Goal: Task Accomplishment & Management: Check status

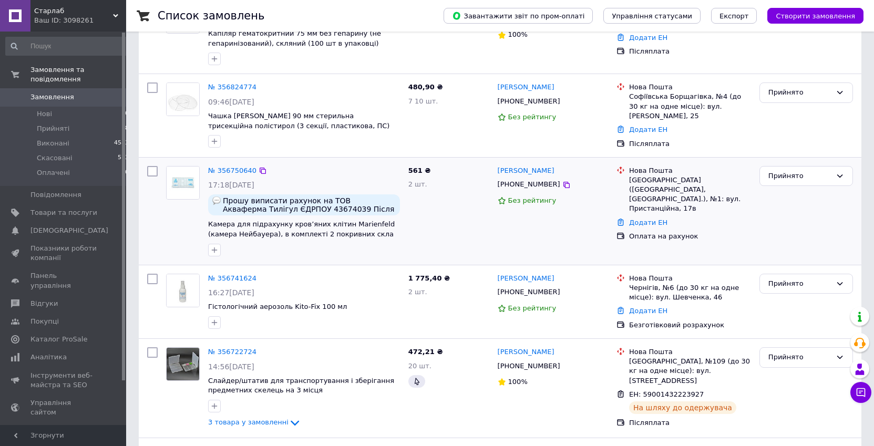
scroll to position [215, 0]
drag, startPoint x: 377, startPoint y: 198, endPoint x: 322, endPoint y: 188, distance: 55.6
click at [322, 197] on span "Прошу виписати рахунок на ТОВ Акваферма Тилігул ЄДРПОУ 43674039 Після оплати то…" at bounding box center [309, 205] width 173 height 17
click at [320, 197] on span "Прошу виписати рахунок на ТОВ Акваферма Тилігул ЄДРПОУ 43674039 Після оплати то…" at bounding box center [309, 205] width 173 height 17
drag, startPoint x: 320, startPoint y: 189, endPoint x: 247, endPoint y: 200, distance: 74.4
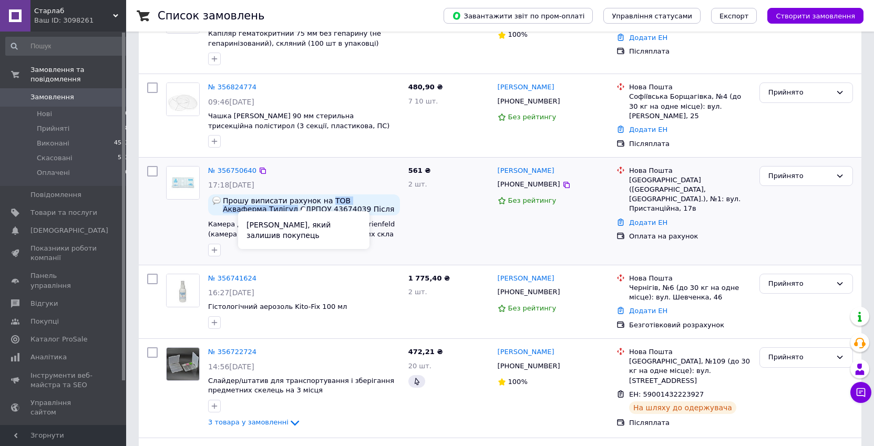
click at [247, 200] on span "Прошу виписати рахунок на ТОВ Акваферма Тилігул ЄДРПОУ 43674039 Після оплати то…" at bounding box center [309, 205] width 173 height 17
click at [314, 197] on span "Прошу виписати рахунок на ТОВ Акваферма Тилігул ЄДРПОУ 43674039 Після оплати то…" at bounding box center [309, 205] width 173 height 17
drag, startPoint x: 322, startPoint y: 191, endPoint x: 248, endPoint y: 199, distance: 75.1
click at [248, 199] on span "Прошу виписати рахунок на ТОВ Акваферма Тилігул ЄДРПОУ 43674039 Після оплати то…" at bounding box center [309, 205] width 173 height 17
click at [320, 197] on span "Прошу виписати рахунок на ТОВ Акваферма Тилігул ЄДРПОУ 43674039 Після оплати то…" at bounding box center [309, 205] width 173 height 17
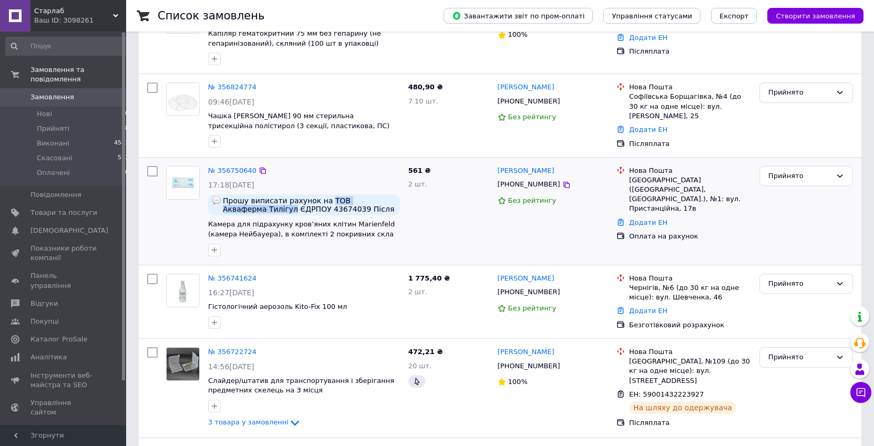
drag, startPoint x: 321, startPoint y: 190, endPoint x: 246, endPoint y: 198, distance: 75.6
click at [246, 198] on span "Прошу виписати рахунок на ТОВ Акваферма Тилігул ЄДРПОУ 43674039 Після оплати то…" at bounding box center [309, 205] width 173 height 17
click at [311, 195] on div "Прошу виписати рахунок на ТОВ Акваферма Тилігул ЄДРПОУ 43674039 Після оплати то…" at bounding box center [304, 205] width 192 height 21
drag, startPoint x: 321, startPoint y: 188, endPoint x: 246, endPoint y: 198, distance: 75.3
click at [246, 198] on span "Прошу виписати рахунок на ТОВ Акваферма Тилігул ЄДРПОУ 43674039 Після оплати то…" at bounding box center [309, 205] width 173 height 17
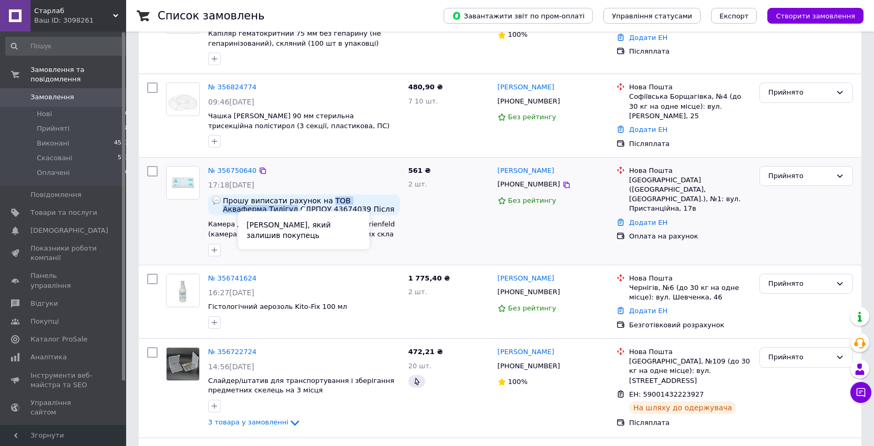
click at [343, 197] on span "Прошу виписати рахунок на ТОВ Акваферма Тилігул ЄДРПОУ 43674039 Після оплати то…" at bounding box center [309, 205] width 173 height 17
drag, startPoint x: 321, startPoint y: 191, endPoint x: 247, endPoint y: 198, distance: 74.4
click at [247, 198] on span "Прошу виписати рахунок на ТОВ Акваферма Тилігул ЄДРПОУ 43674039 Після оплати то…" at bounding box center [309, 205] width 173 height 17
click at [311, 197] on span "Прошу виписати рахунок на ТОВ Акваферма Тилігул ЄДРПОУ 43674039 Після оплати то…" at bounding box center [309, 205] width 173 height 17
drag, startPoint x: 322, startPoint y: 190, endPoint x: 246, endPoint y: 199, distance: 76.7
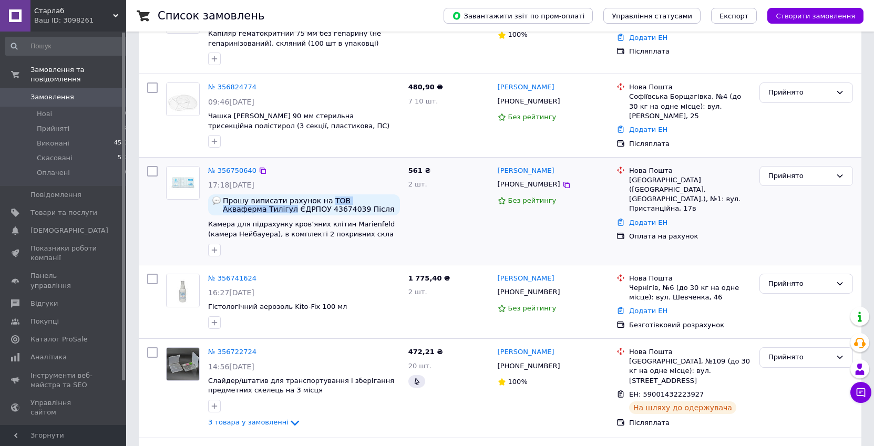
click at [246, 199] on span "Прошу виписати рахунок на ТОВ Акваферма Тилігул ЄДРПОУ 43674039 Після оплати то…" at bounding box center [309, 205] width 173 height 17
click at [52, 107] on li "Нові 0" at bounding box center [67, 114] width 135 height 15
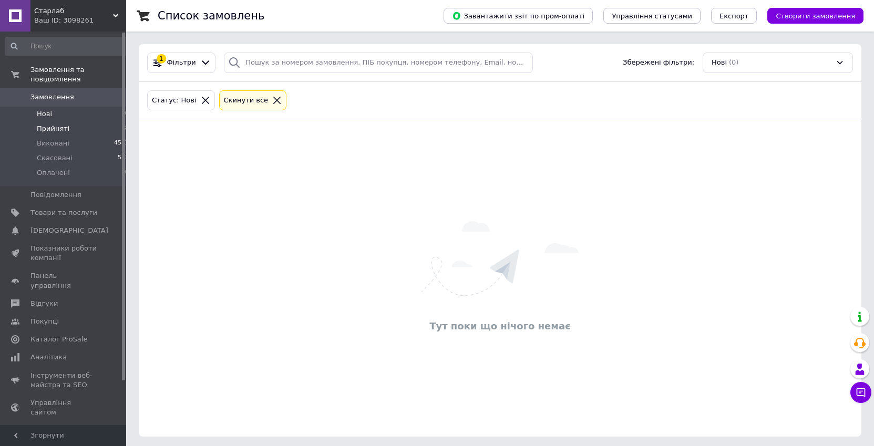
click at [53, 124] on span "Прийняті" at bounding box center [53, 128] width 33 height 9
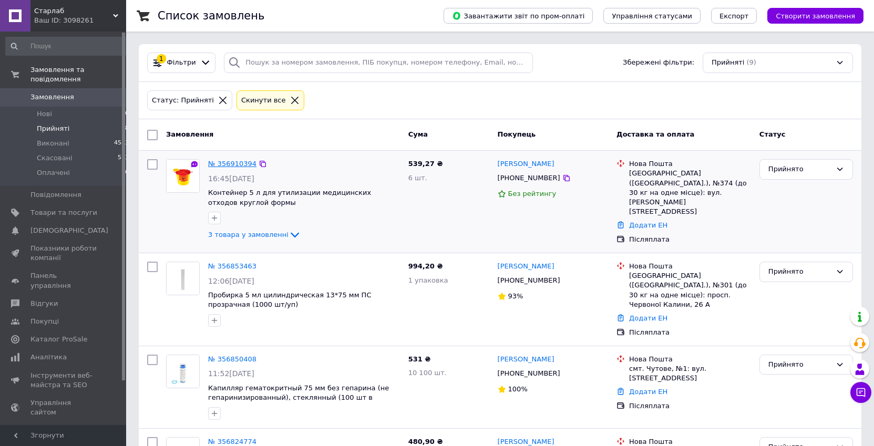
click at [234, 165] on link "№ 356910394" at bounding box center [232, 164] width 48 height 8
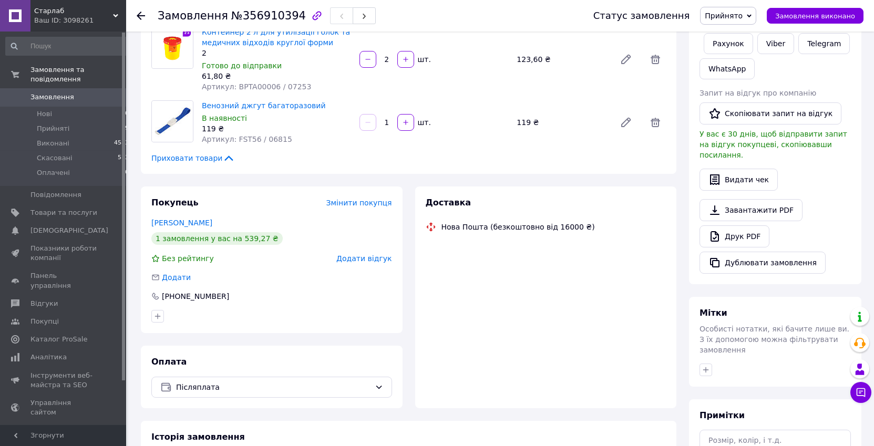
scroll to position [215, 0]
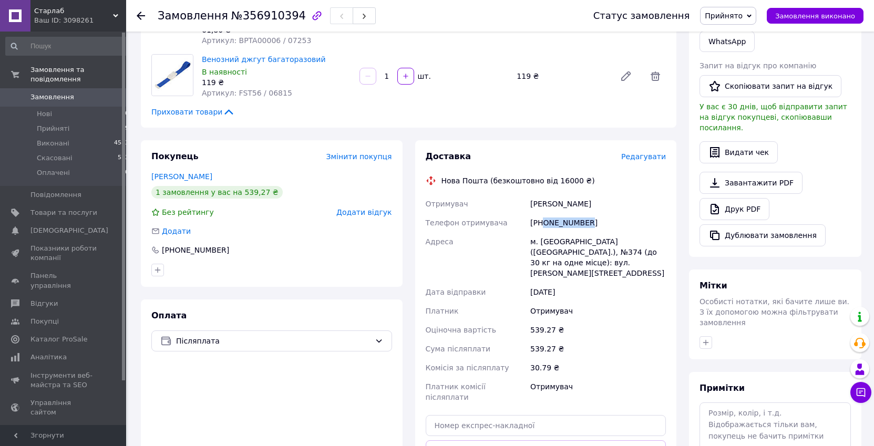
drag, startPoint x: 545, startPoint y: 226, endPoint x: 587, endPoint y: 223, distance: 42.1
click at [587, 223] on div "[PHONE_NUMBER]" at bounding box center [598, 222] width 140 height 19
copy div "0637276702"
select select "ru"
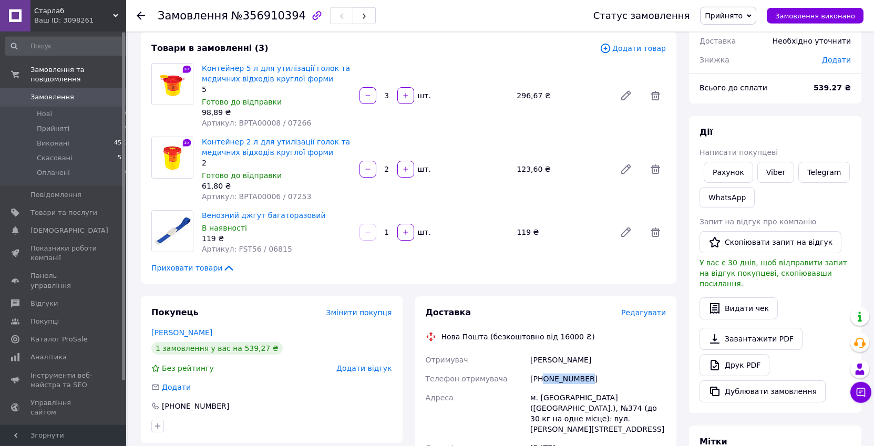
scroll to position [161, 0]
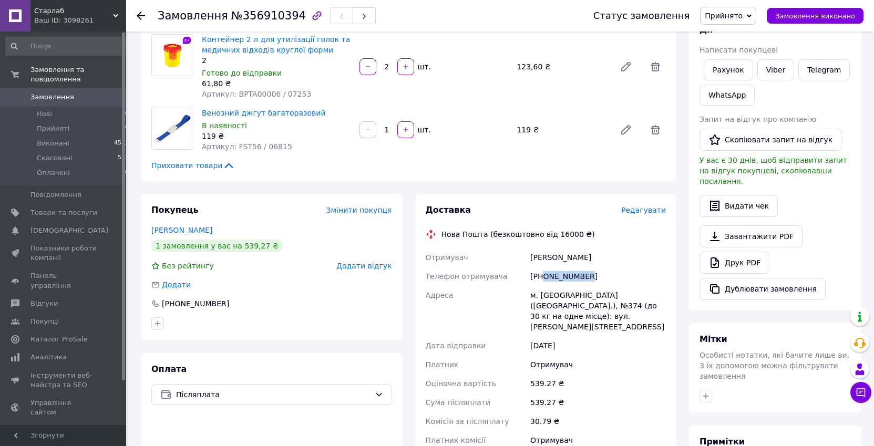
drag, startPoint x: 530, startPoint y: 257, endPoint x: 592, endPoint y: 258, distance: 61.5
click at [592, 258] on div "[PERSON_NAME]" at bounding box center [598, 257] width 140 height 19
copy div "[PERSON_NAME]"
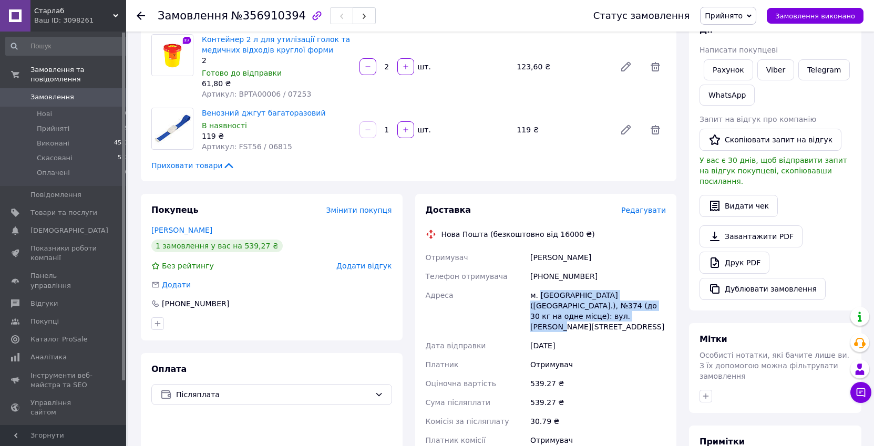
drag, startPoint x: 540, startPoint y: 296, endPoint x: 601, endPoint y: 315, distance: 64.0
click at [601, 315] on div "м. [GEOGRAPHIC_DATA] ([GEOGRAPHIC_DATA].), №374 (до 30 кг на одне місце): вул. …" at bounding box center [598, 311] width 140 height 50
copy div "[GEOGRAPHIC_DATA] ([GEOGRAPHIC_DATA].), №374 (до 30 кг на одне місце): вул. [PE…"
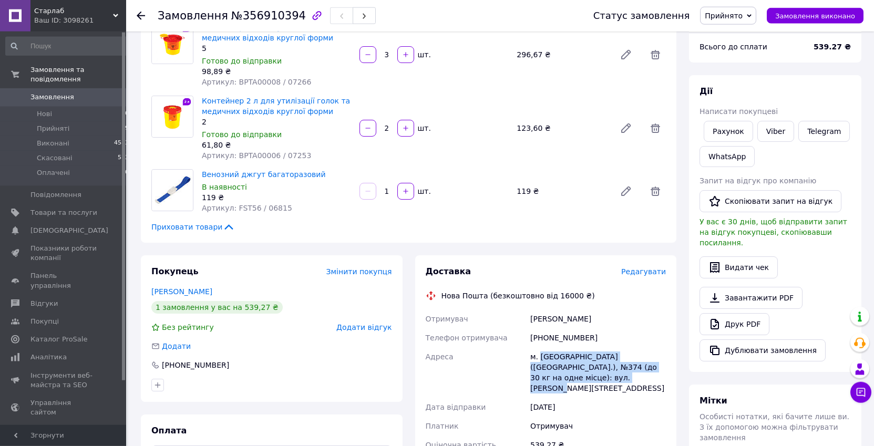
scroll to position [54, 0]
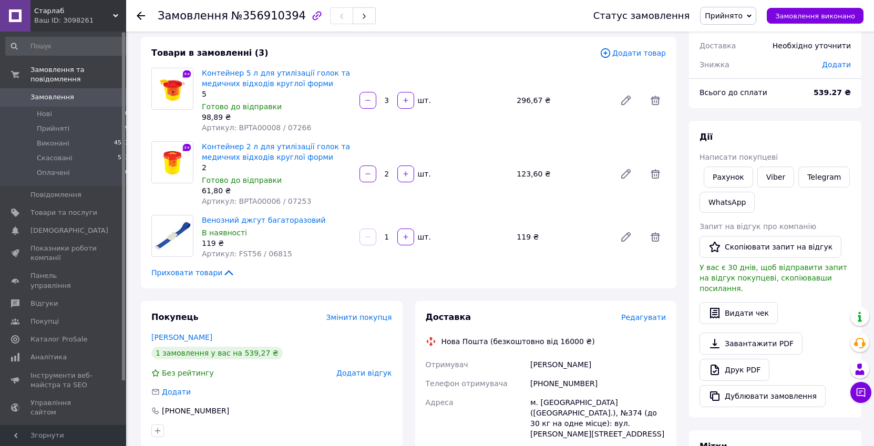
click at [254, 17] on span "№356910394" at bounding box center [268, 15] width 75 height 13
copy span "356910394"
click at [284, 124] on span "Артикул: BPTA00008 / 07266" at bounding box center [256, 128] width 109 height 8
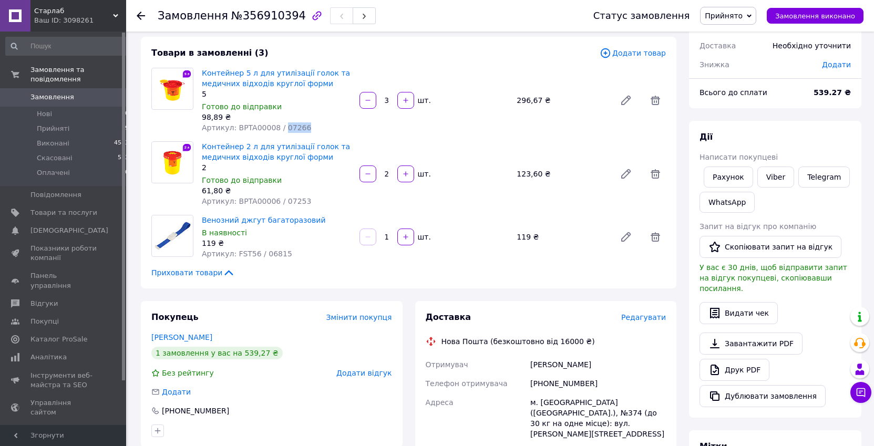
copy span "07266"
click at [289, 195] on div "61,80 ₴" at bounding box center [276, 191] width 149 height 11
click at [286, 208] on div "Контейнер 2 л для утилізації голок та медичних відходів круглої форми 2 Готово …" at bounding box center [277, 173] width 158 height 69
click at [286, 202] on span "Артикул: BPTA00006 / 07253" at bounding box center [256, 201] width 109 height 8
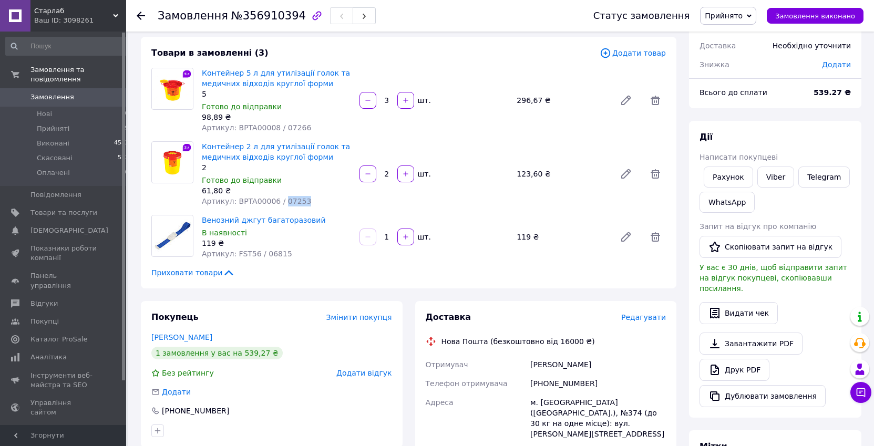
click at [286, 202] on span "Артикул: BPTA00006 / 07253" at bounding box center [256, 201] width 109 height 8
copy span "07253"
click at [261, 251] on span "Артикул: FST56 / 06815" at bounding box center [247, 254] width 90 height 8
copy span "06815"
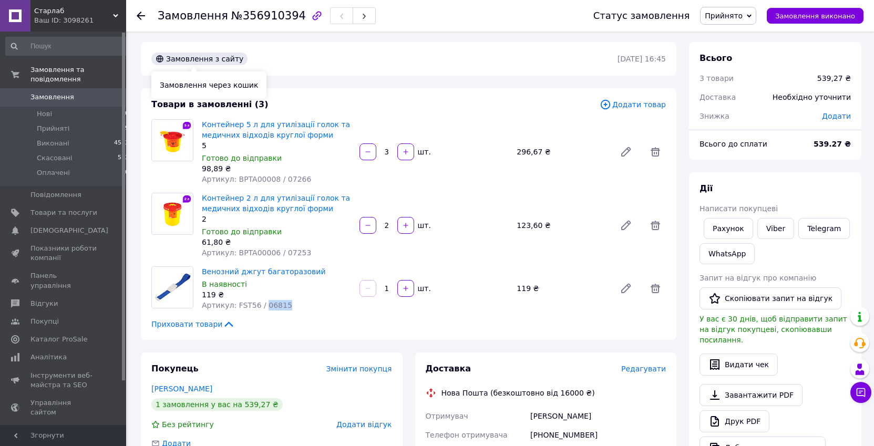
scroll to position [0, 0]
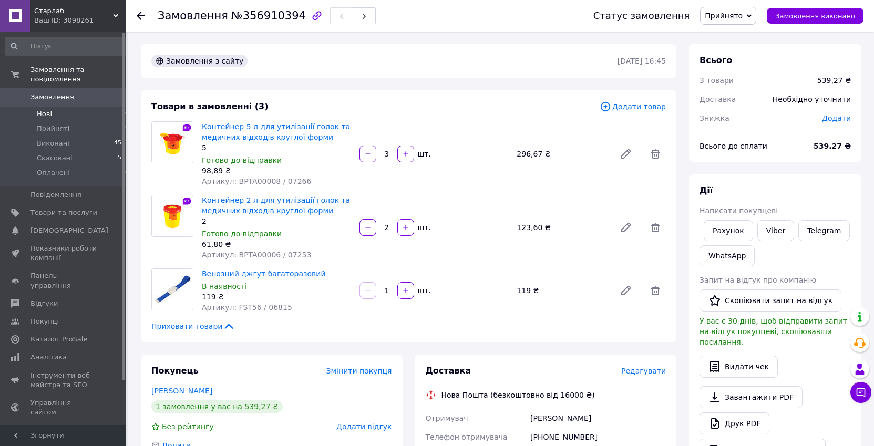
click at [52, 107] on li "Нові 0" at bounding box center [67, 114] width 135 height 15
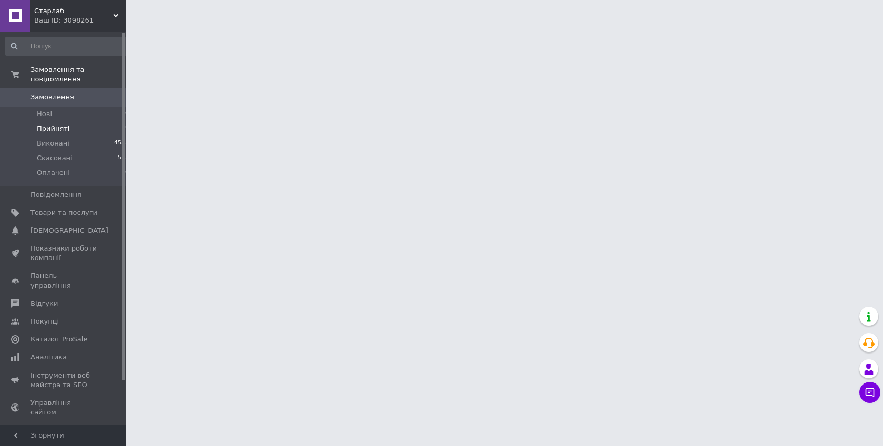
click at [66, 121] on li "Прийняті 9" at bounding box center [67, 128] width 135 height 15
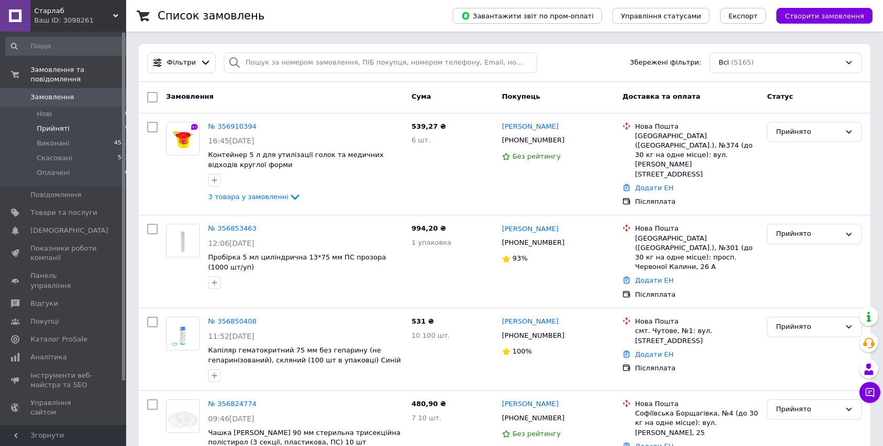
click at [47, 124] on span "Прийняті" at bounding box center [53, 128] width 33 height 9
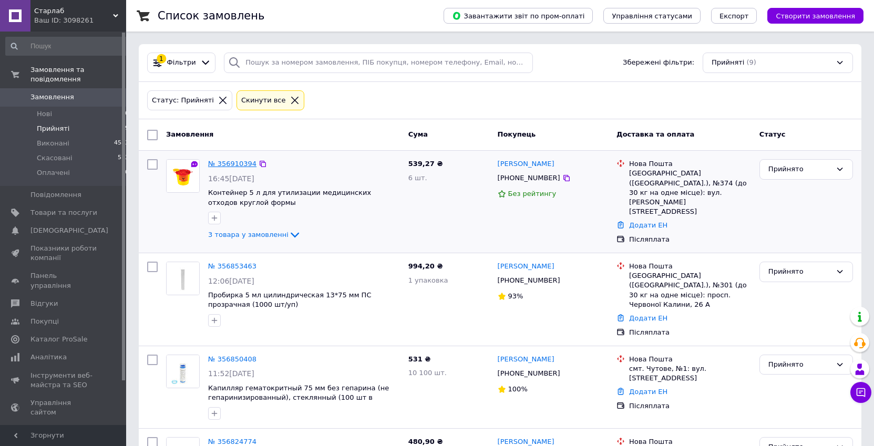
click at [232, 165] on link "№ 356910394" at bounding box center [232, 164] width 48 height 8
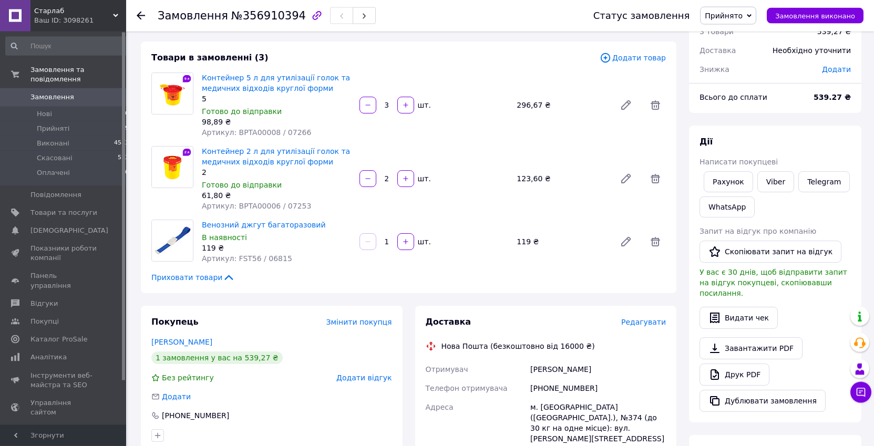
scroll to position [107, 0]
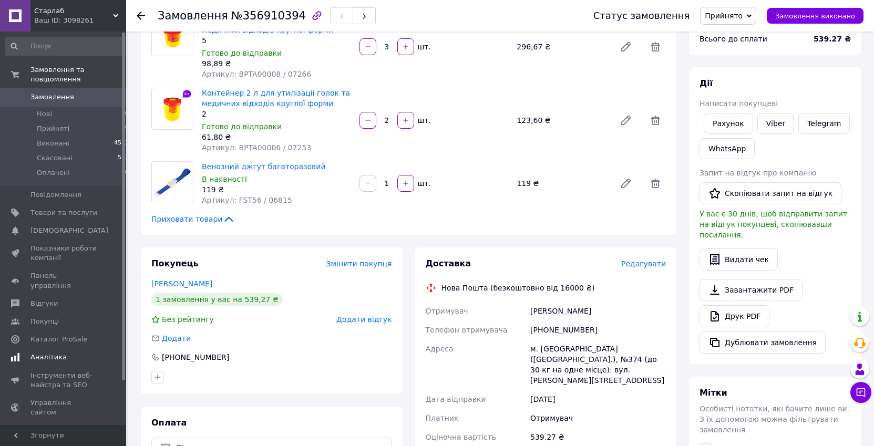
click at [55, 353] on span "Аналітика" at bounding box center [48, 357] width 36 height 9
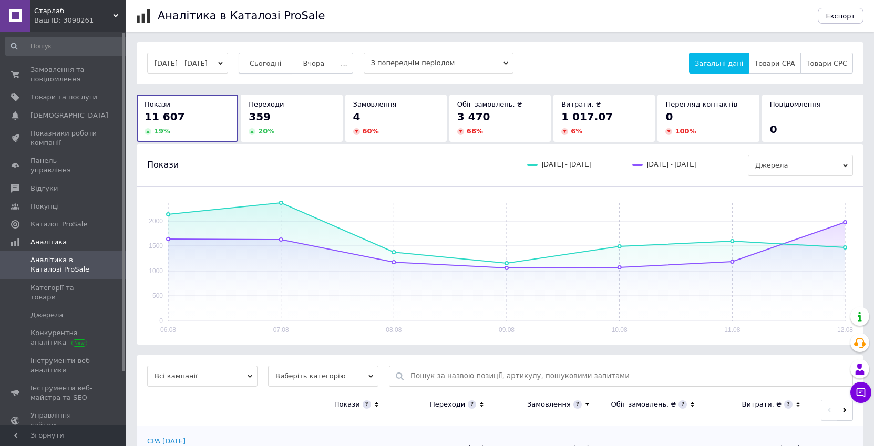
click at [285, 68] on button "Сьогодні" at bounding box center [266, 63] width 54 height 21
